Goal: Transaction & Acquisition: Purchase product/service

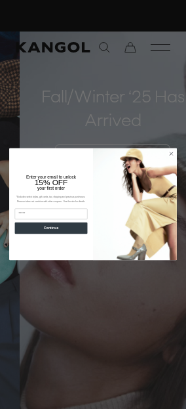
scroll to position [0, 145]
click at [168, 155] on circle "Close dialog" at bounding box center [171, 153] width 7 height 7
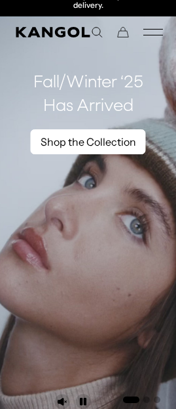
scroll to position [0, 0]
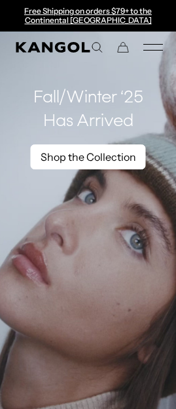
click at [132, 161] on link "Shop the Collection" at bounding box center [88, 156] width 115 height 25
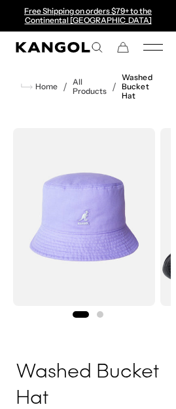
scroll to position [328, 0]
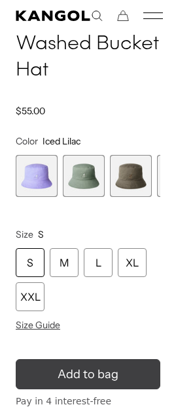
drag, startPoint x: 73, startPoint y: 268, endPoint x: 84, endPoint y: 376, distance: 108.1
click at [73, 268] on div "M" at bounding box center [64, 262] width 29 height 29
click at [84, 376] on icon "submit" at bounding box center [88, 374] width 22 height 22
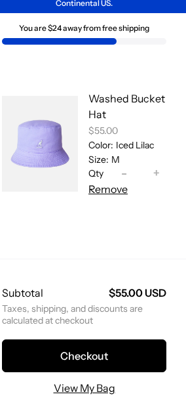
scroll to position [60, 0]
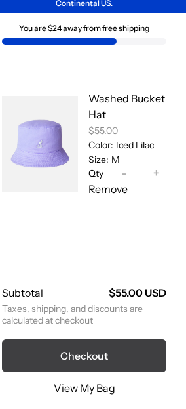
click at [108, 339] on button "Checkout" at bounding box center [84, 355] width 165 height 33
